Goal: Information Seeking & Learning: Learn about a topic

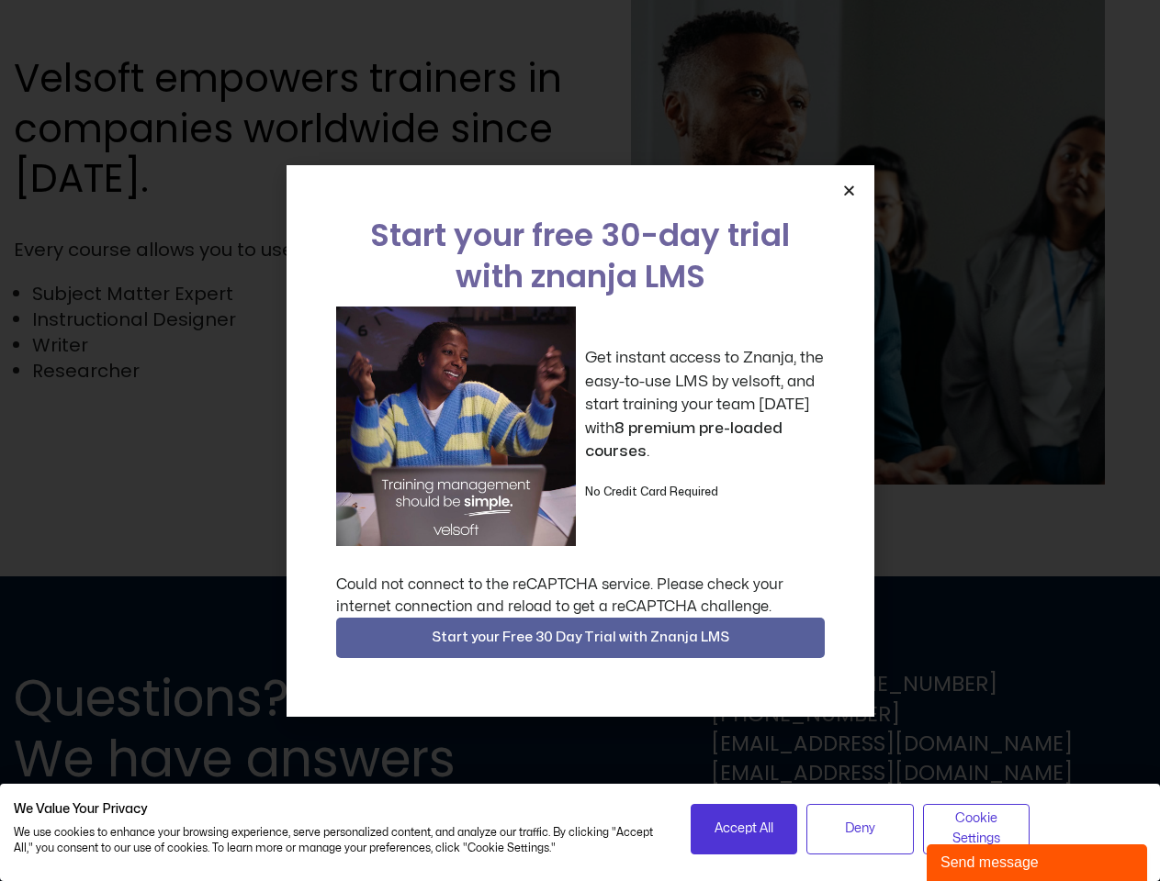
click at [579, 441] on div "Get instant access to Znanja, the easy-to-use LMS by velsoft, and start trainin…" at bounding box center [580, 427] width 488 height 240
click at [744, 829] on span "Accept All" at bounding box center [743, 829] width 59 height 20
click at [859, 829] on span "Deny" at bounding box center [860, 829] width 30 height 20
click at [976, 829] on span "Cookie Settings" at bounding box center [977, 829] width 84 height 41
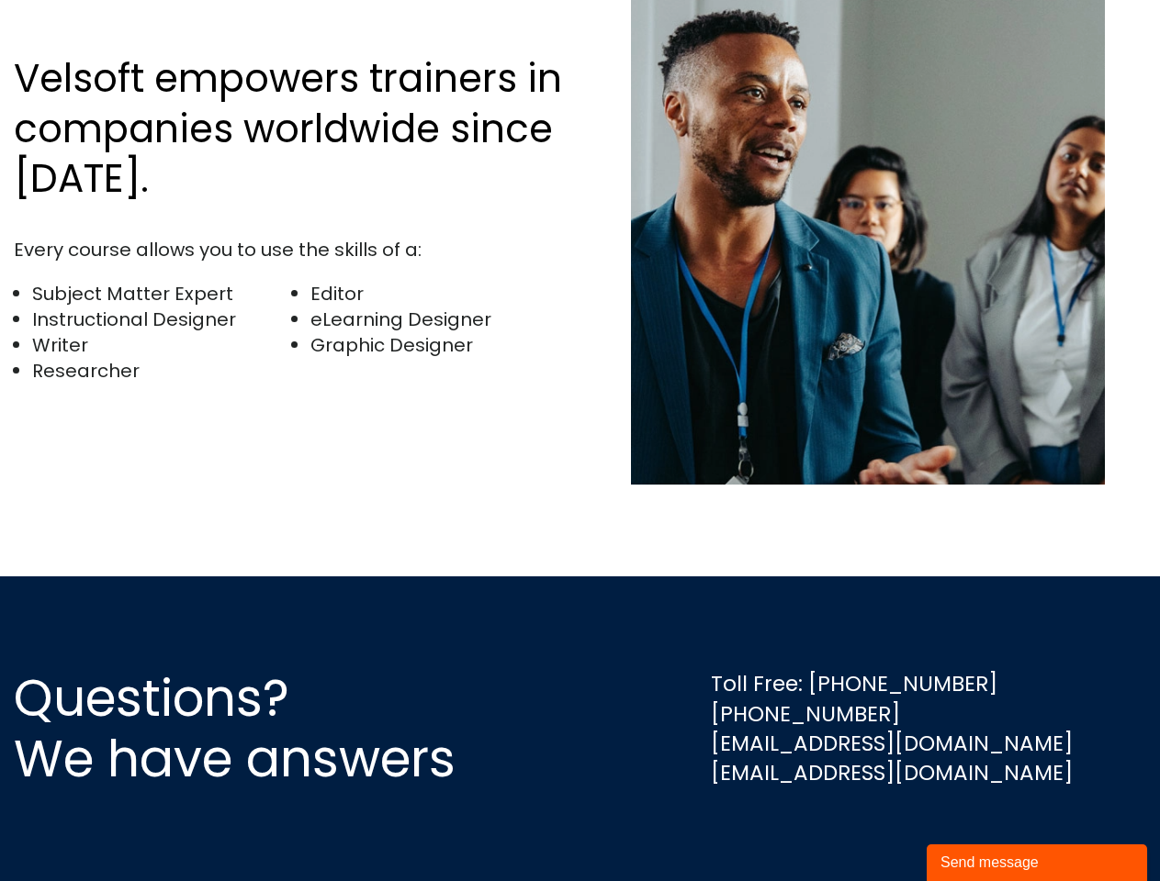
click at [848, 190] on img at bounding box center [868, 233] width 474 height 504
